Goal: Task Accomplishment & Management: Complete application form

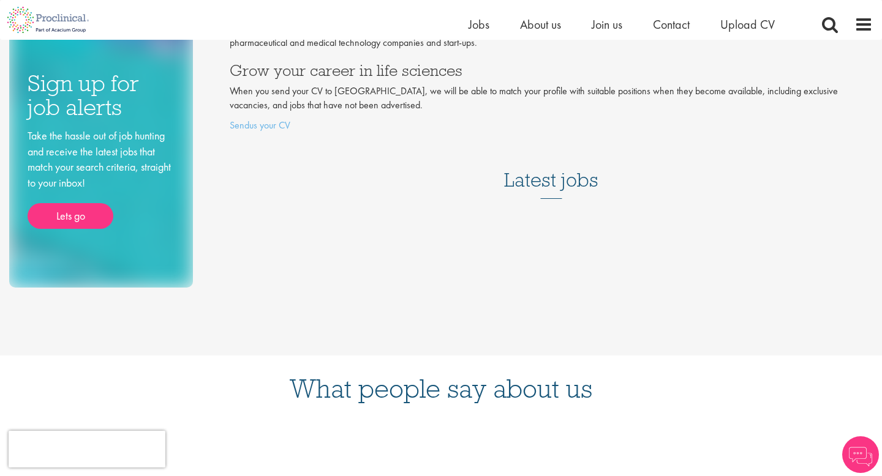
click at [549, 206] on div "Latest jobs" at bounding box center [551, 176] width 643 height 75
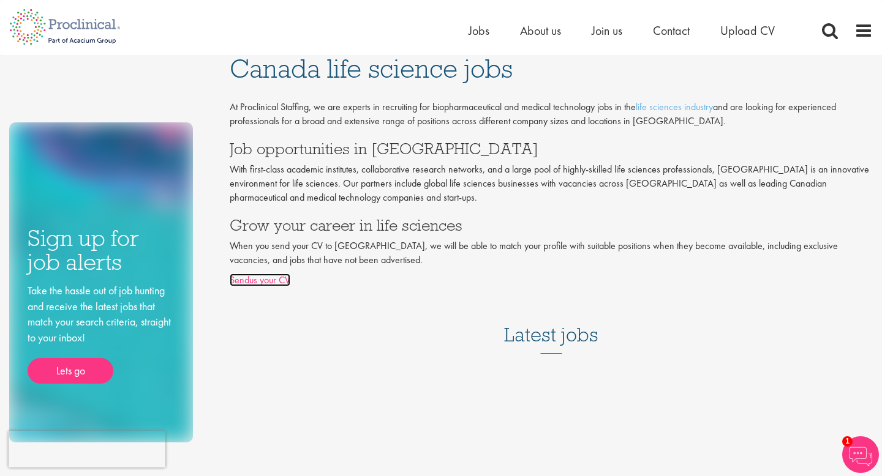
click at [277, 281] on link "Sendus your CV" at bounding box center [260, 280] width 61 height 13
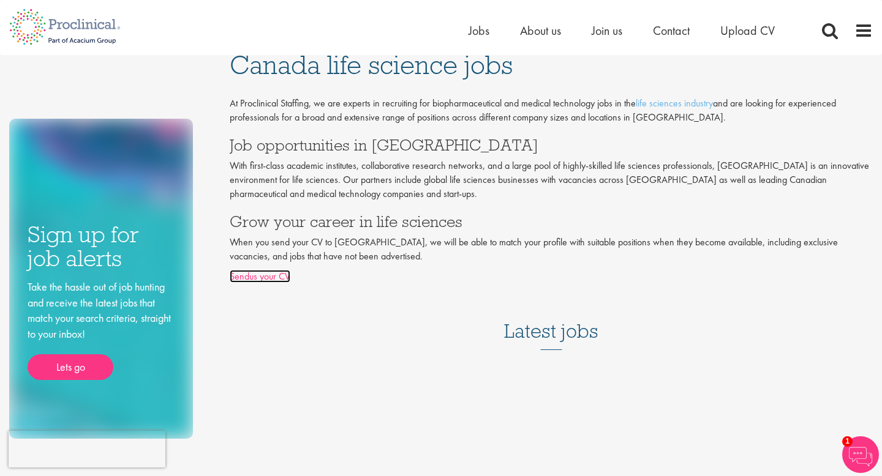
scroll to position [205, 0]
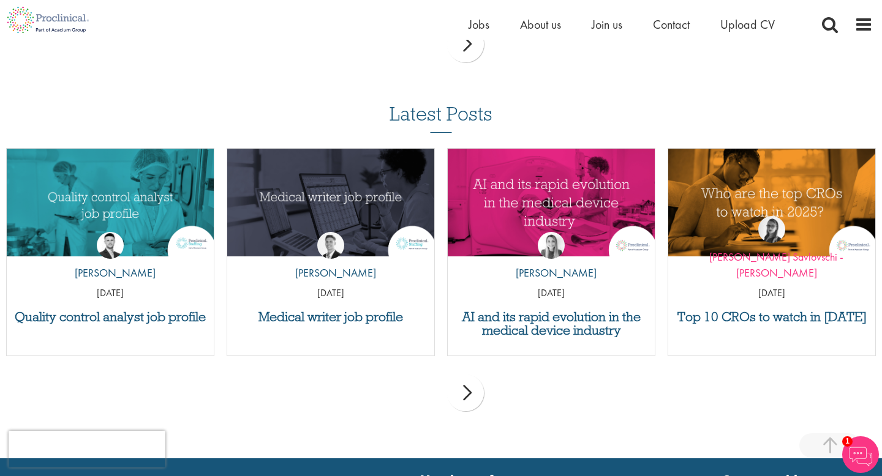
scroll to position [1191, 0]
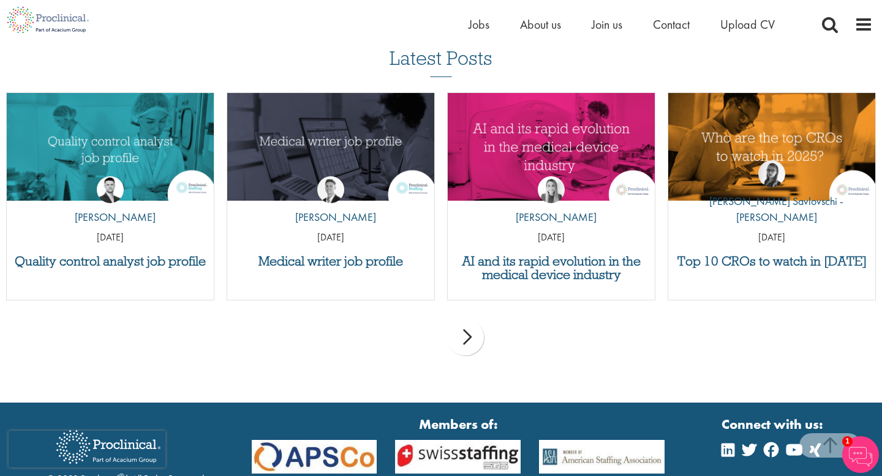
click at [473, 332] on div "next" at bounding box center [465, 337] width 37 height 37
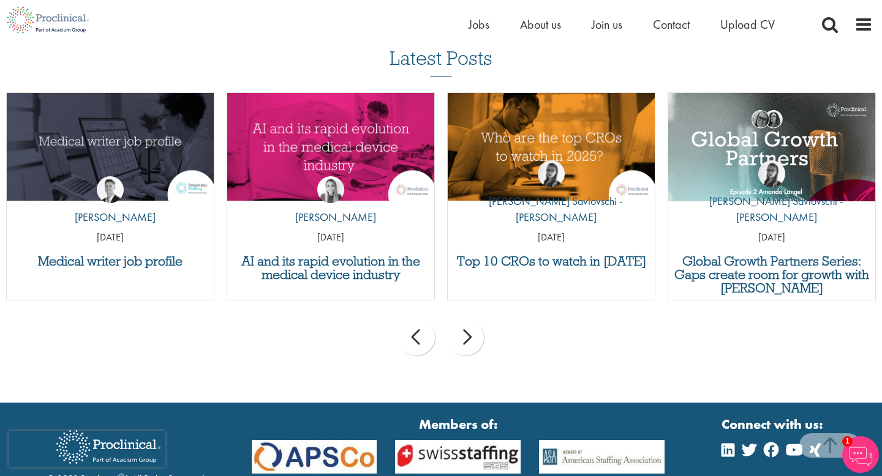
click at [467, 345] on div "next" at bounding box center [465, 337] width 37 height 37
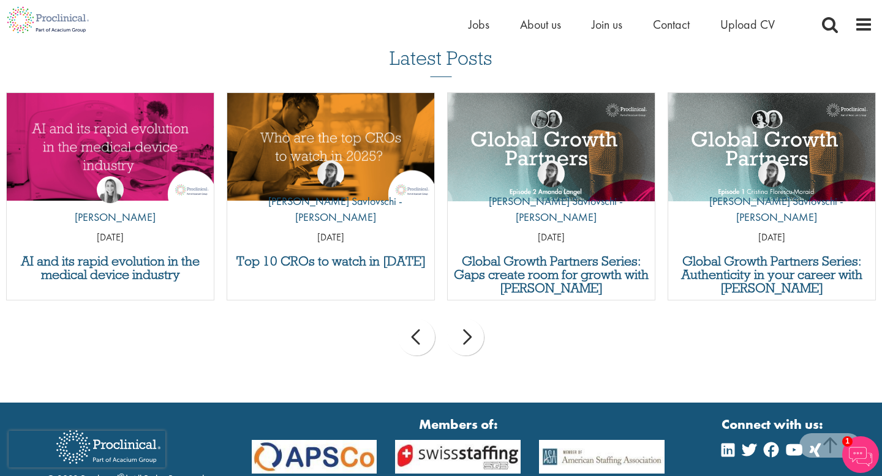
click at [466, 345] on div "next" at bounding box center [465, 337] width 37 height 37
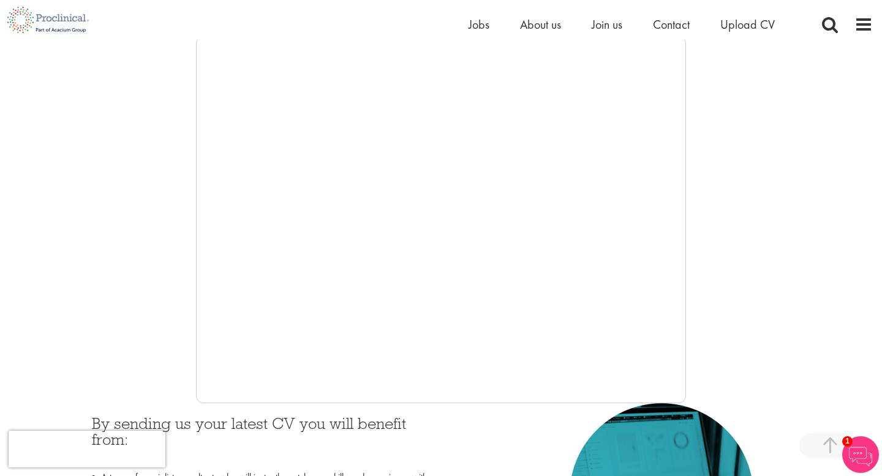
scroll to position [162, 0]
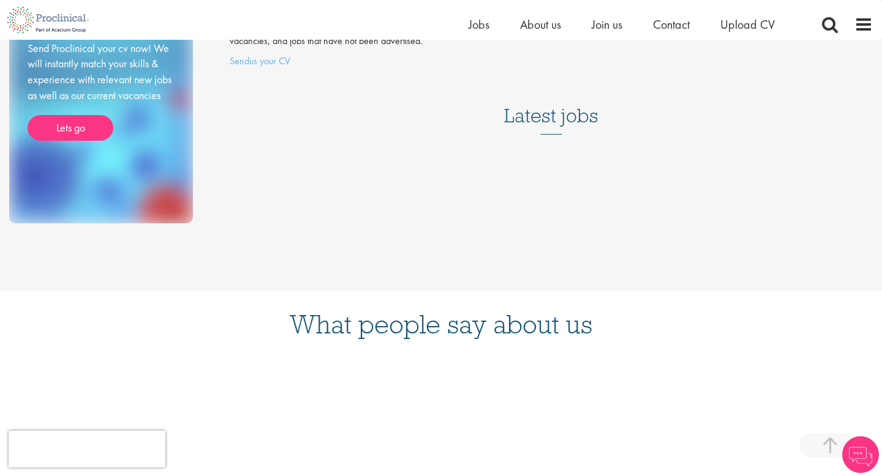
click at [535, 149] on div "Latest jobs" at bounding box center [551, 112] width 643 height 75
